Goal: Information Seeking & Learning: Get advice/opinions

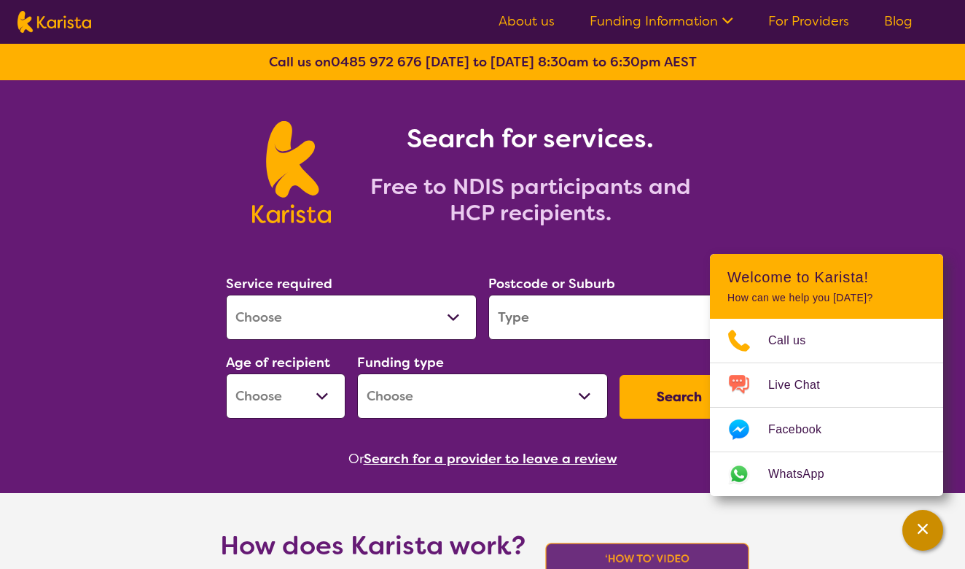
click at [928, 531] on icon "Channel Menu" at bounding box center [923, 528] width 15 height 15
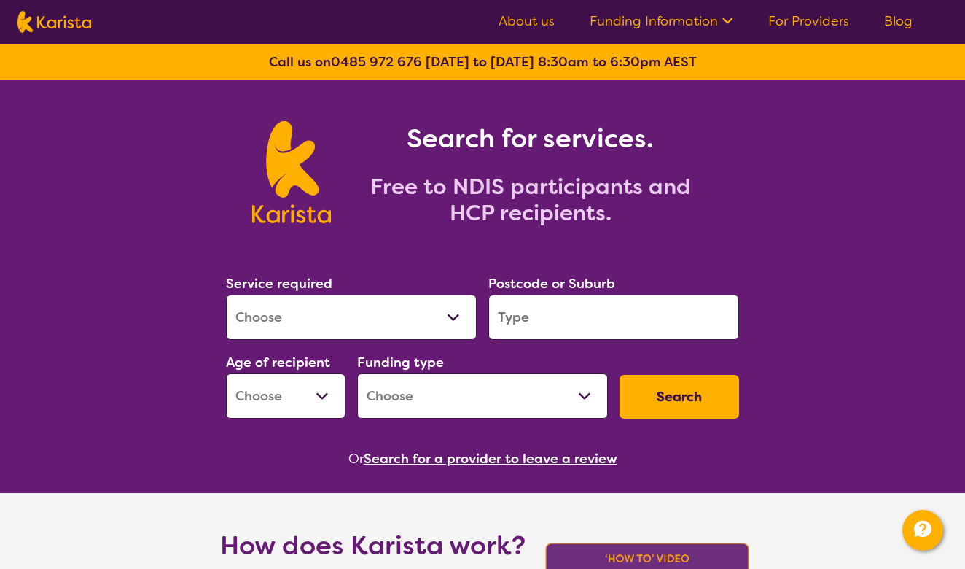
click at [781, 206] on div "Search for services. Free to NDIS participants and HCP recipients." at bounding box center [482, 156] width 965 height 152
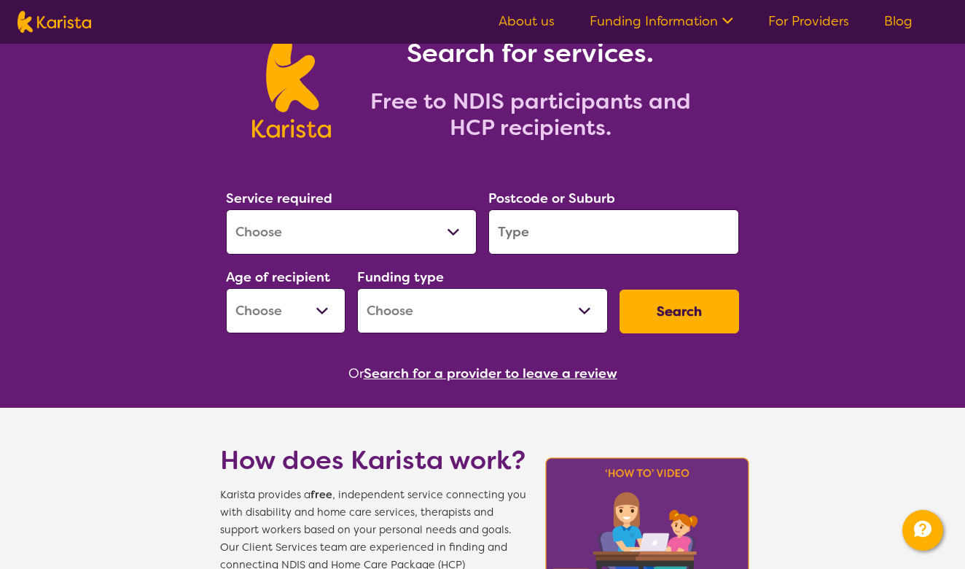
scroll to position [94, 0]
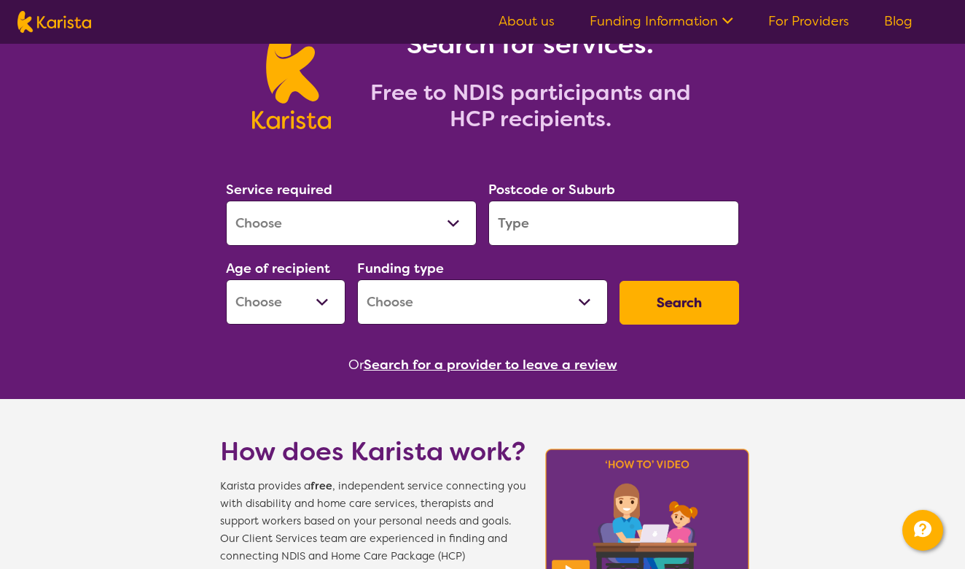
select select "Supported accommodation"
click at [520, 225] on input "search" at bounding box center [613, 222] width 251 height 45
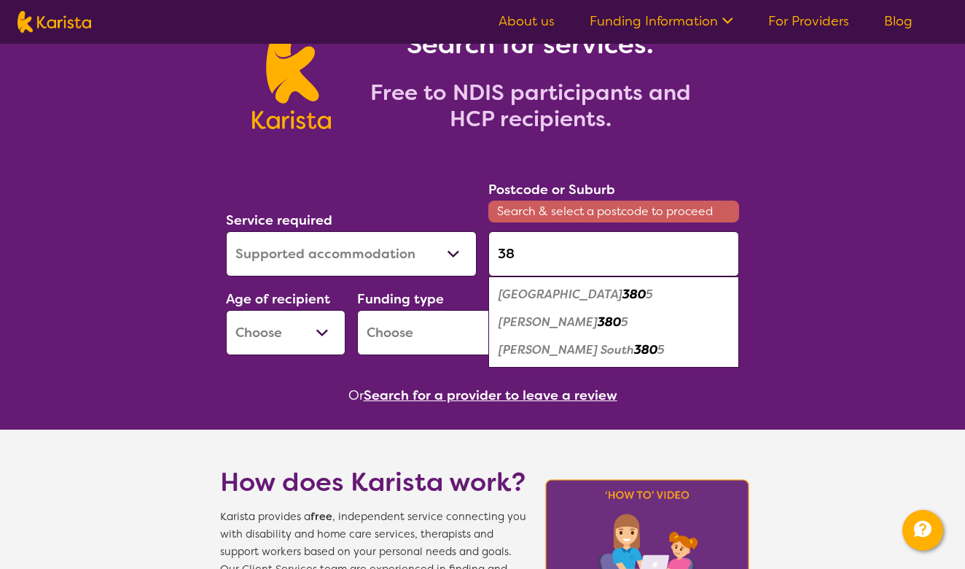
type input "3"
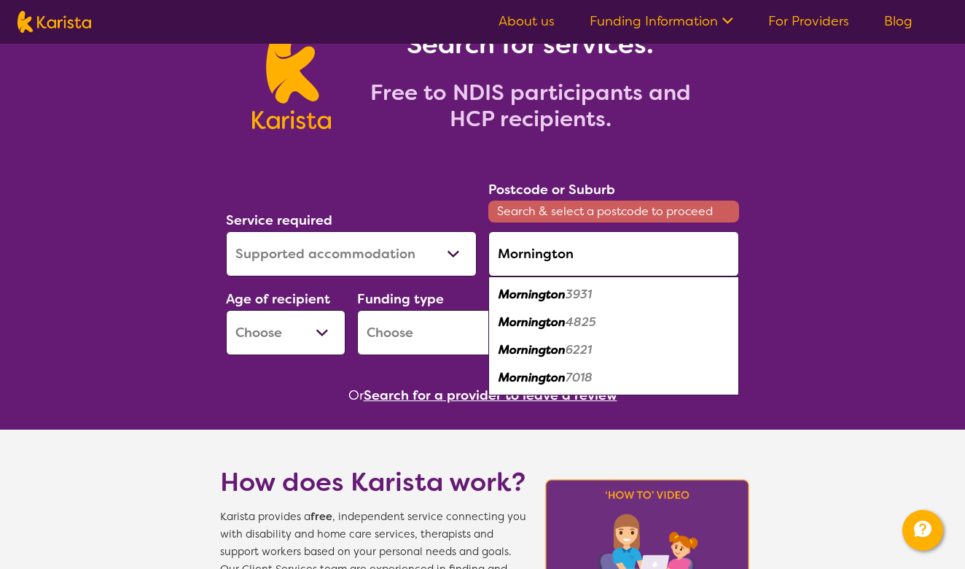
drag, startPoint x: 521, startPoint y: 316, endPoint x: 575, endPoint y: 288, distance: 61.0
click at [575, 288] on em "3931" at bounding box center [579, 293] width 26 height 15
type input "3931"
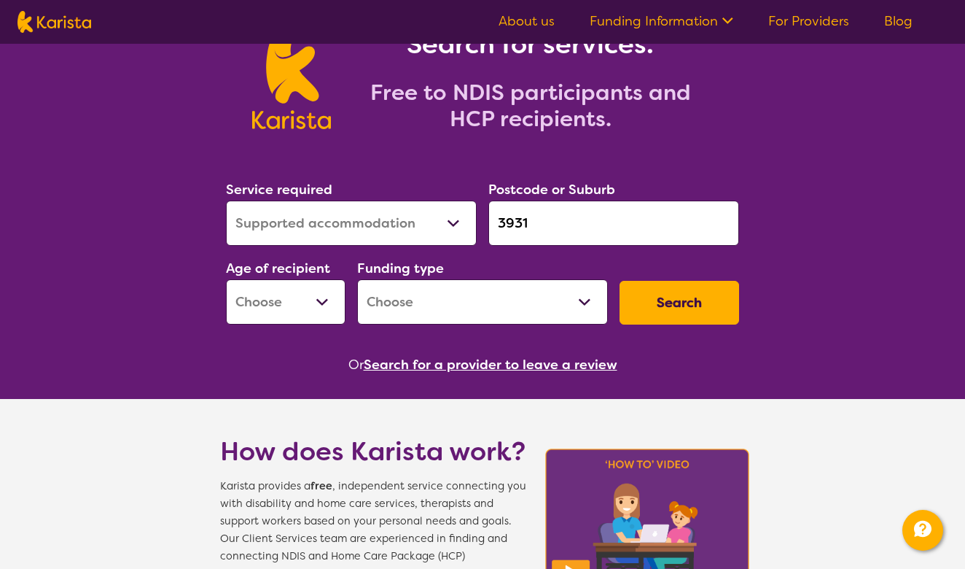
select select "AD"
select select "NDIS"
click at [666, 313] on button "Search" at bounding box center [680, 303] width 120 height 44
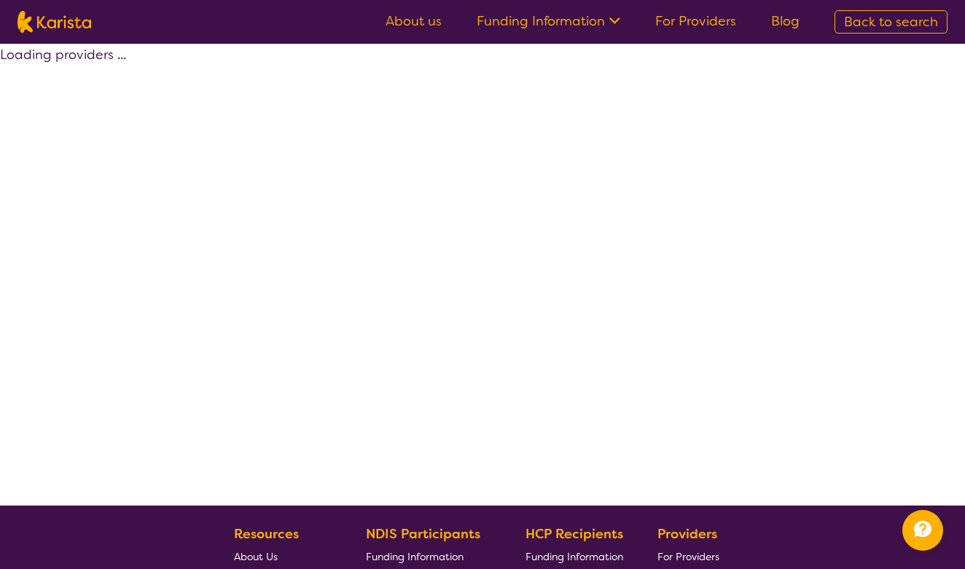
select select "by_score"
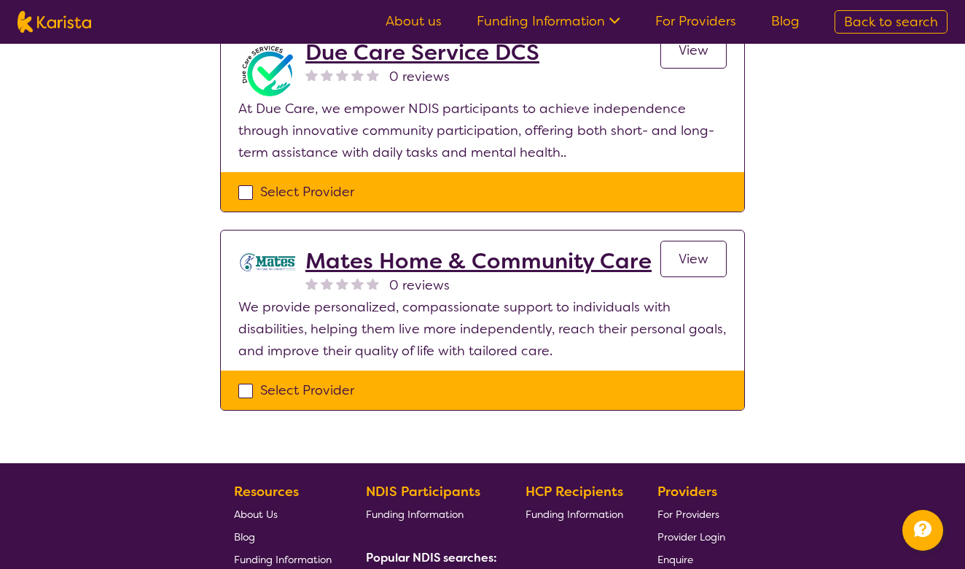
scroll to position [1478, 0]
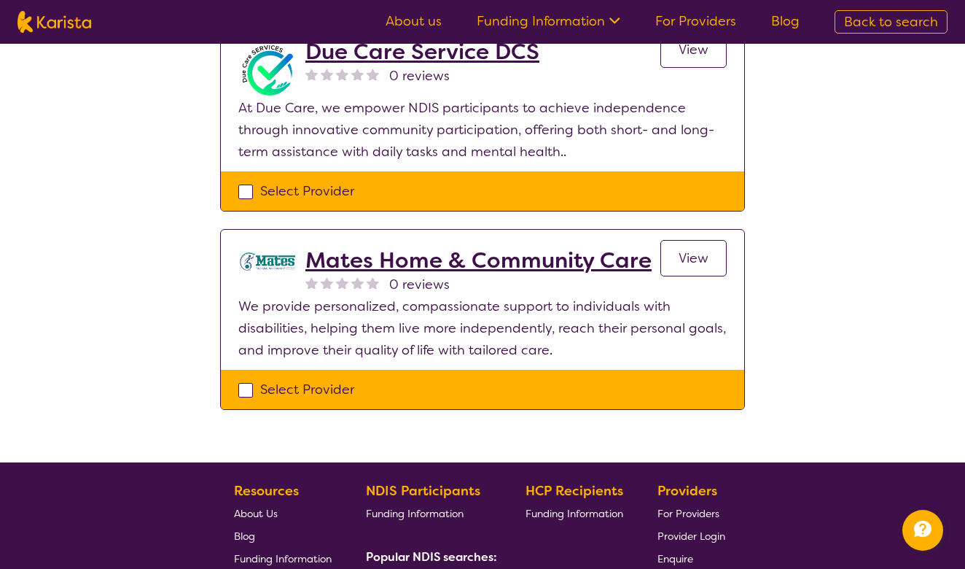
click at [628, 247] on h2 "Mates Home & Community Care" at bounding box center [478, 260] width 346 height 26
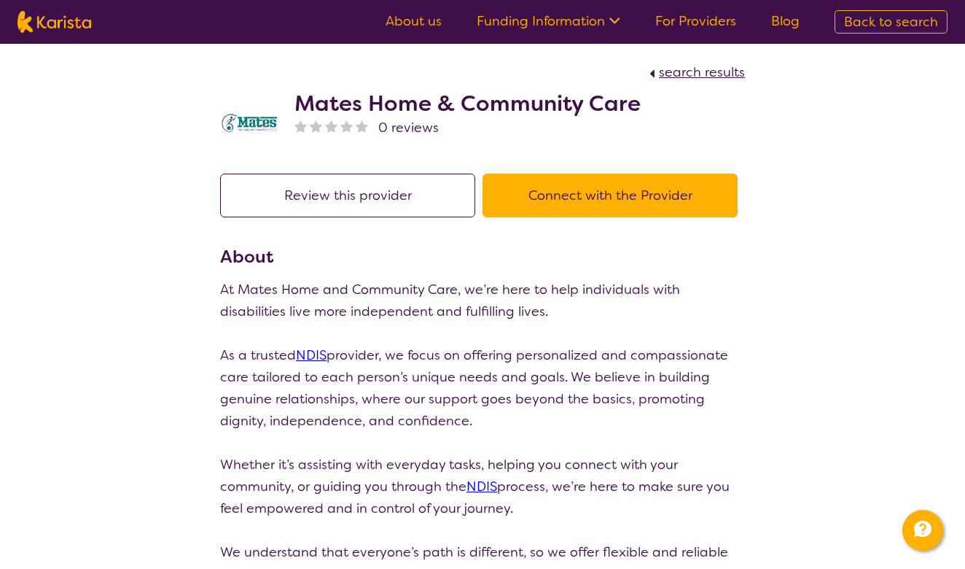
click at [620, 274] on section "About At Mates Home and Community Care, we’re here to help individuals with dis…" at bounding box center [482, 468] width 525 height 450
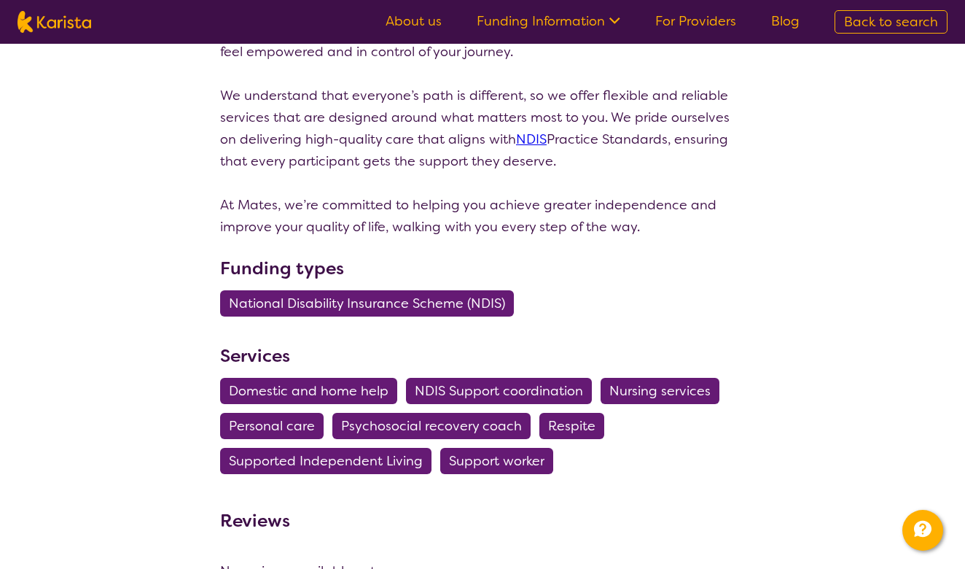
scroll to position [368, 0]
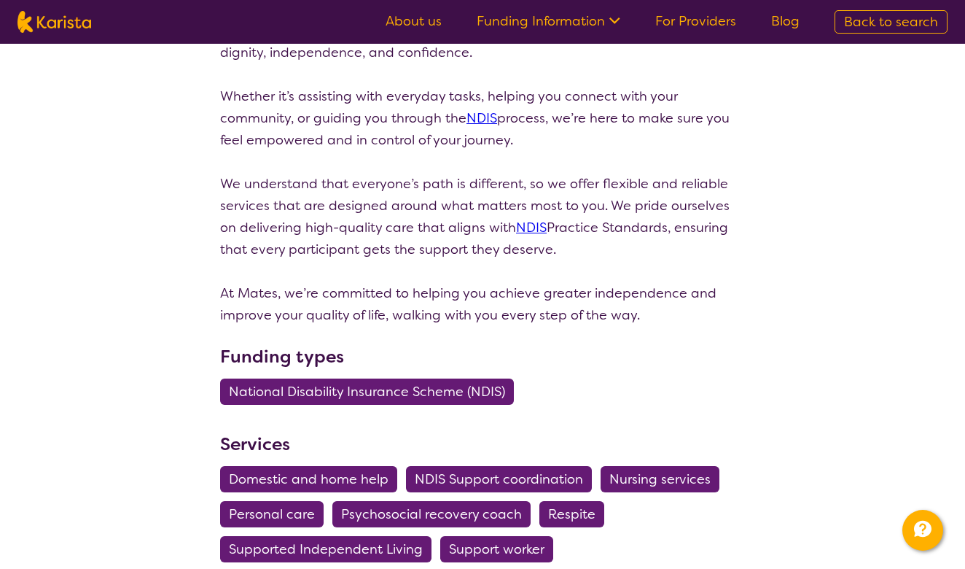
select select "by_score"
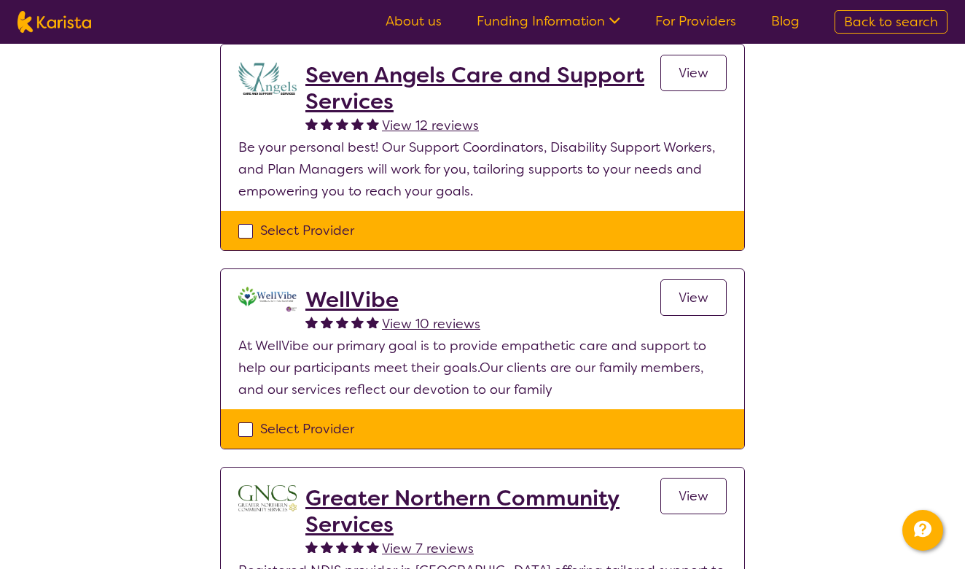
scroll to position [1478, 0]
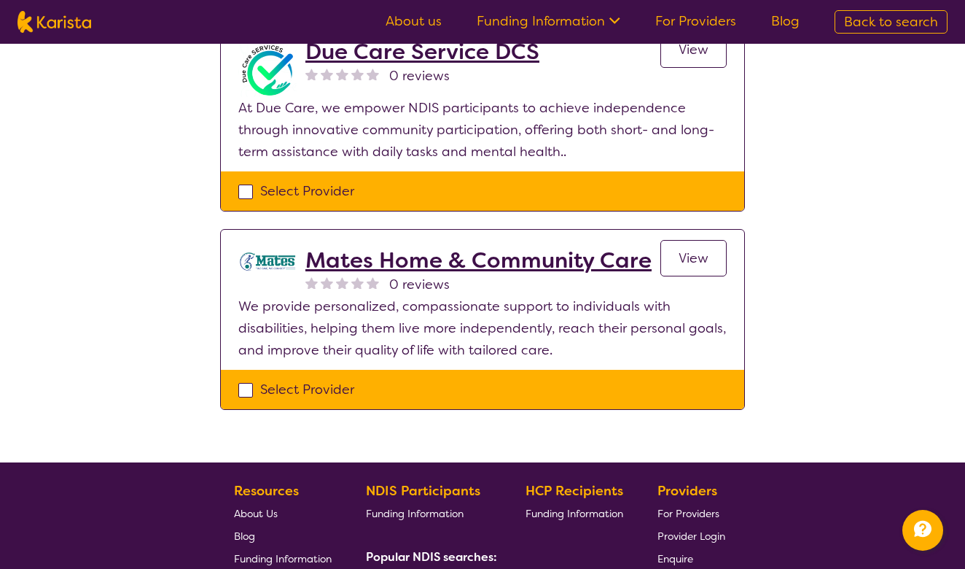
scroll to position [17, 0]
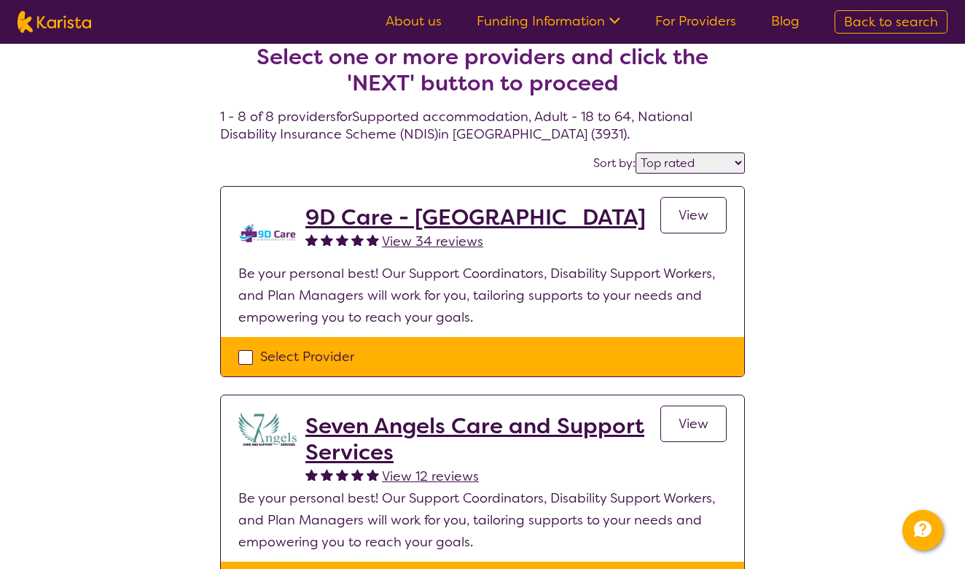
select select "Supported accommodation"
select select "AD"
select select "NDIS"
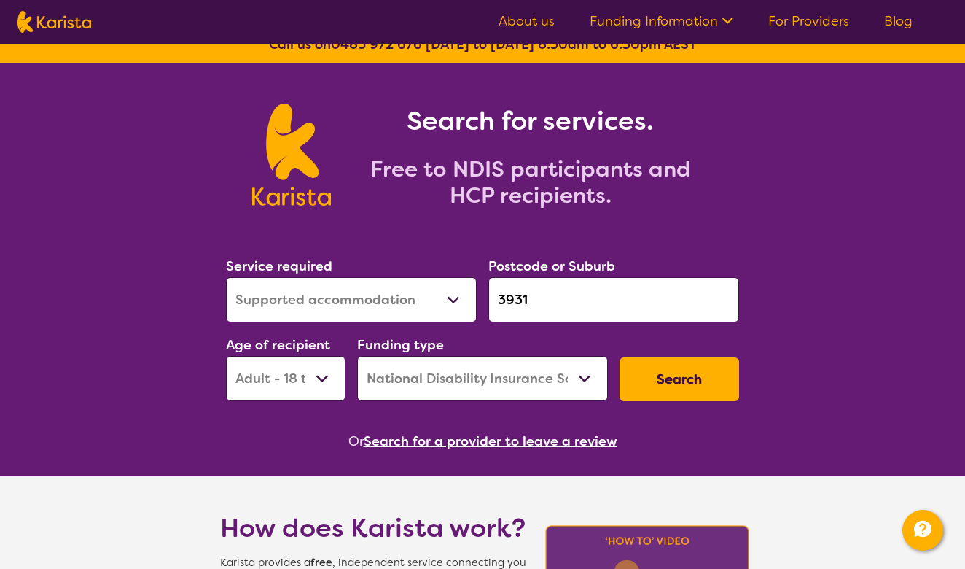
scroll to position [0, 0]
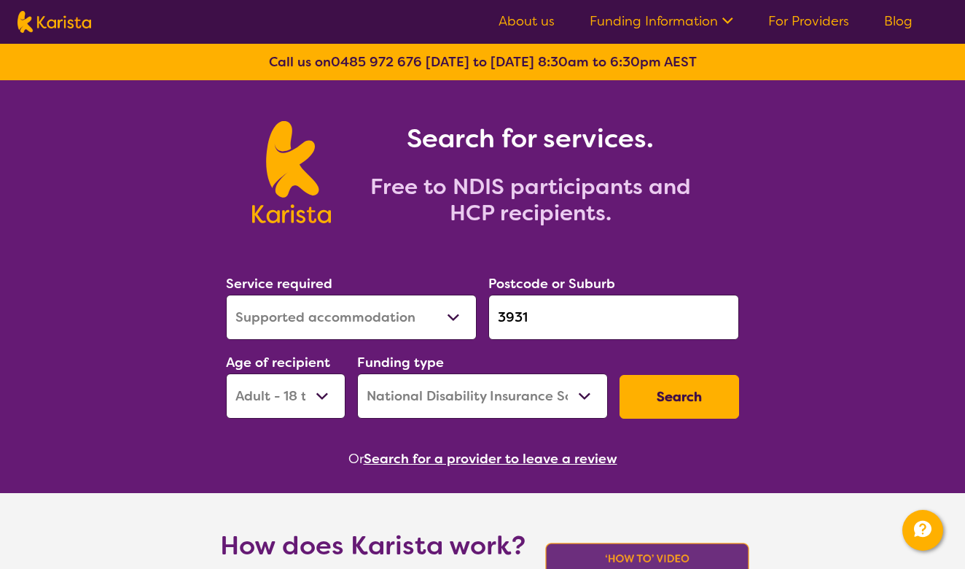
select select "Speech therapy"
click at [531, 319] on input "3931" at bounding box center [613, 316] width 251 height 45
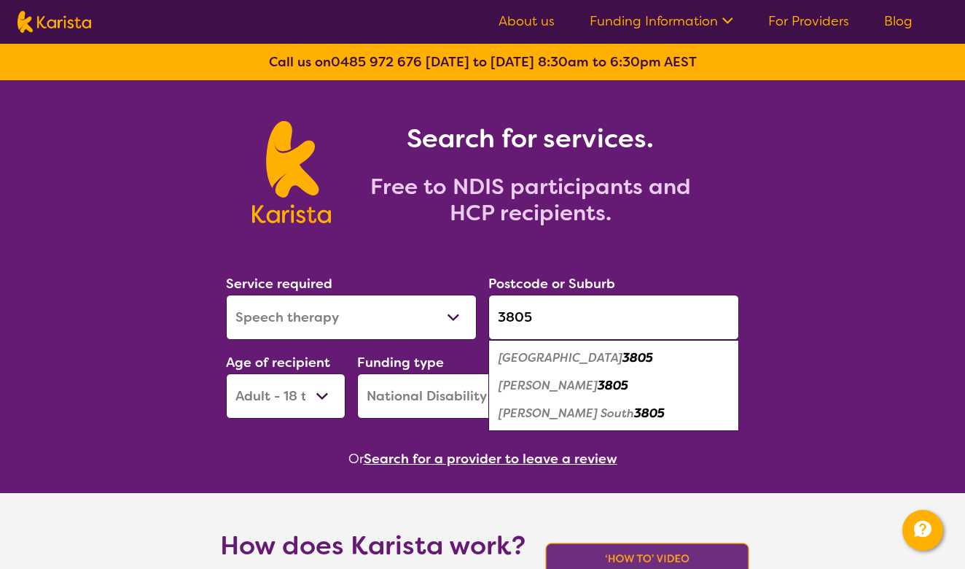
type input "3805"
click at [549, 414] on em "[PERSON_NAME] South" at bounding box center [567, 412] width 136 height 15
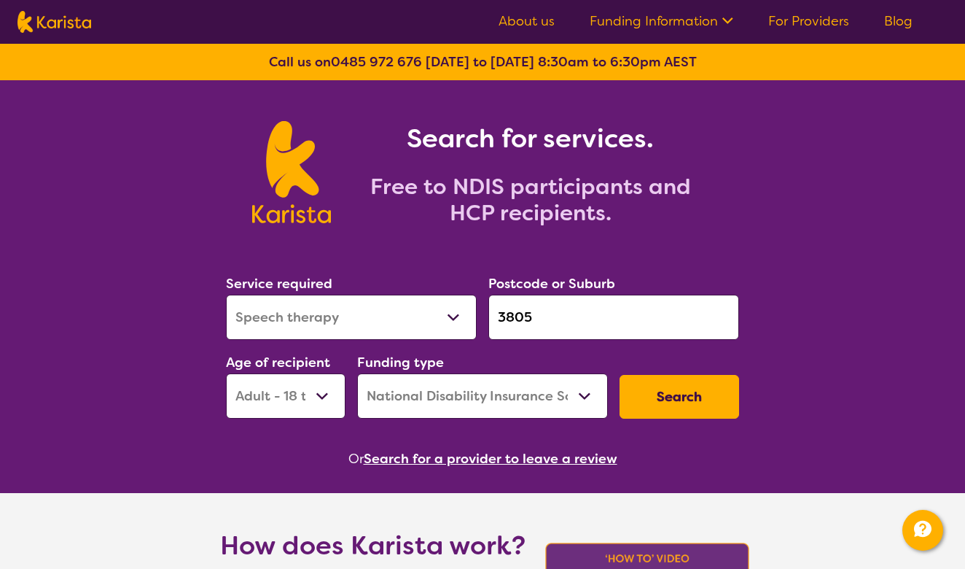
select select "AS"
click at [657, 401] on button "Search" at bounding box center [680, 397] width 120 height 44
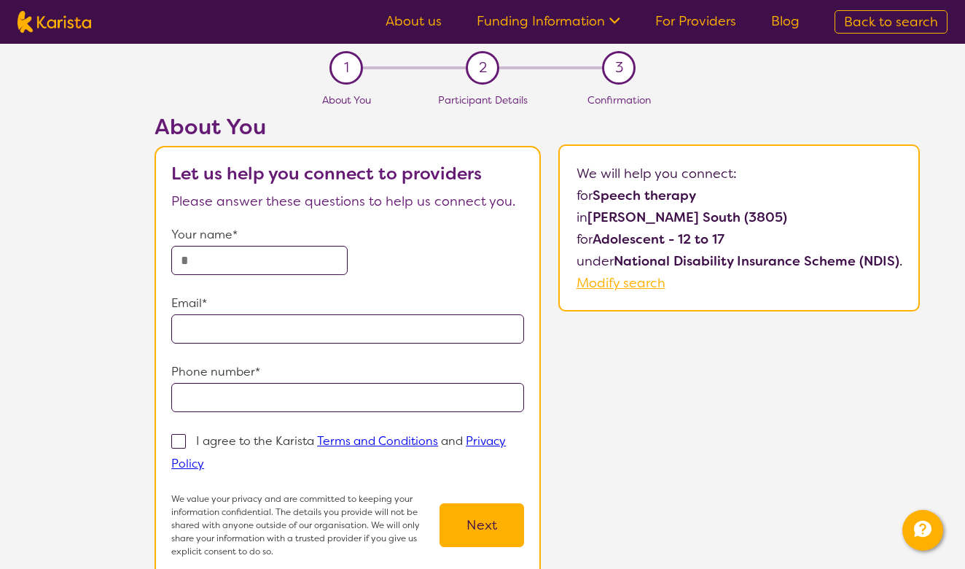
click at [554, 311] on div "About You Let us help you connect to providers Please answer these questions to…" at bounding box center [537, 359] width 856 height 490
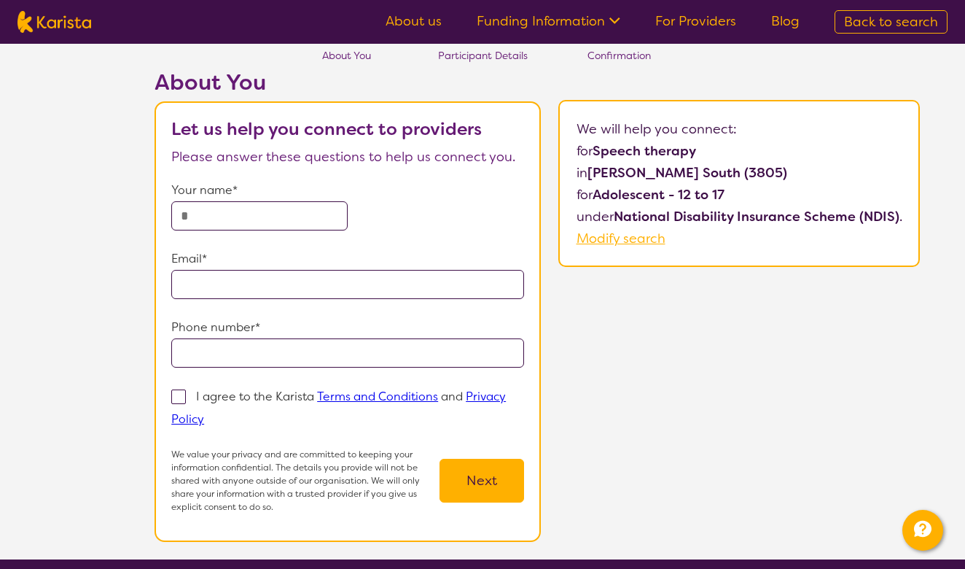
scroll to position [42, 0]
